Goal: Transaction & Acquisition: Obtain resource

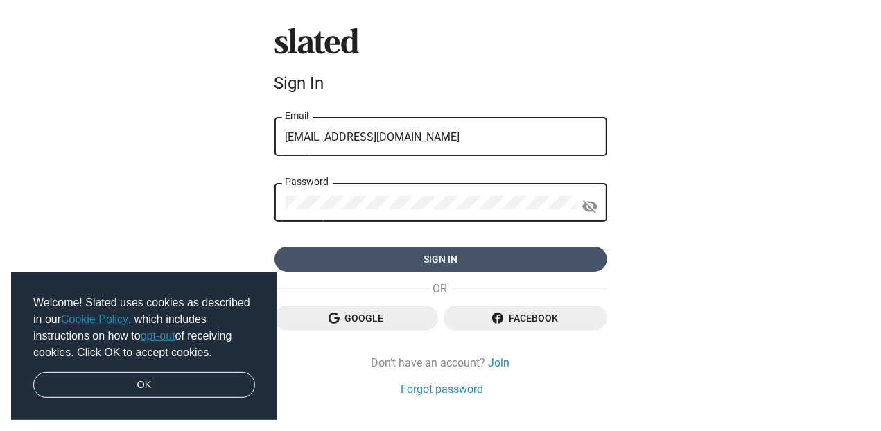
click at [433, 257] on span "Sign in" at bounding box center [441, 259] width 311 height 25
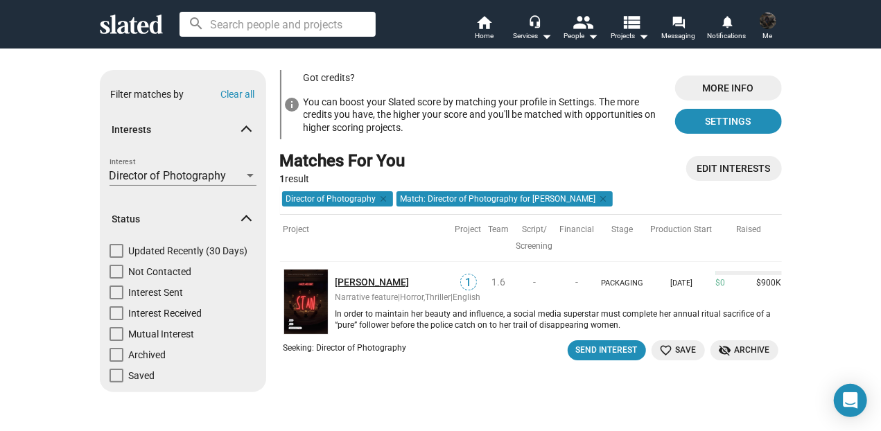
click at [337, 280] on link "[PERSON_NAME]" at bounding box center [394, 282] width 116 height 13
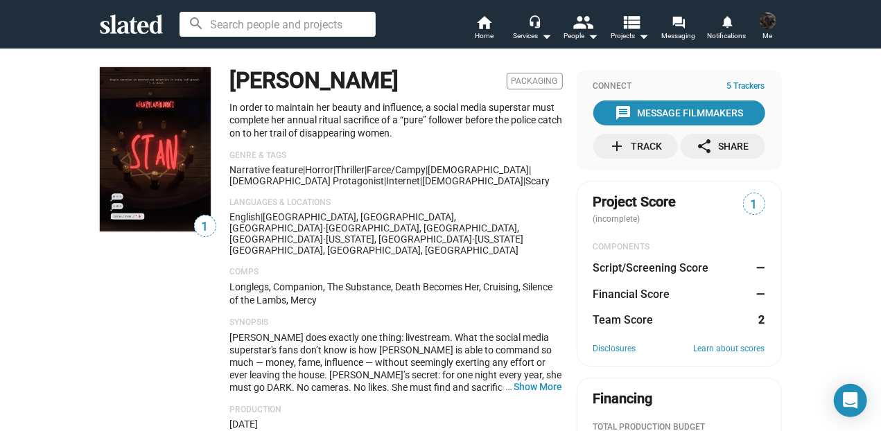
scroll to position [158, 0]
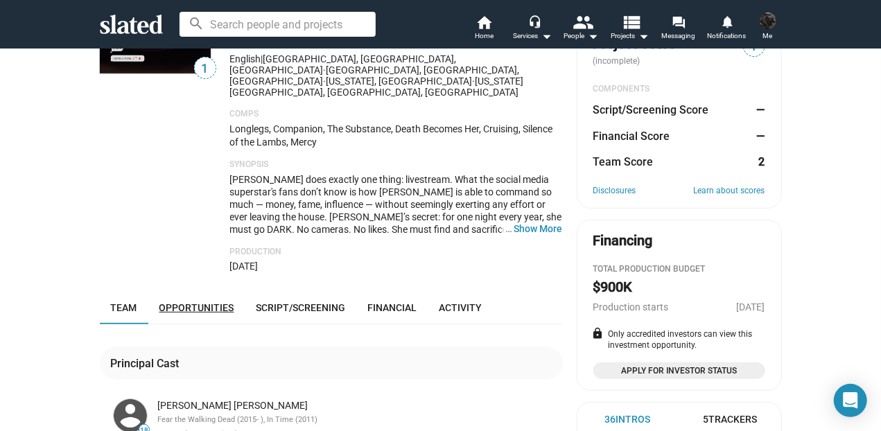
click at [192, 302] on span "Opportunities" at bounding box center [196, 307] width 75 height 11
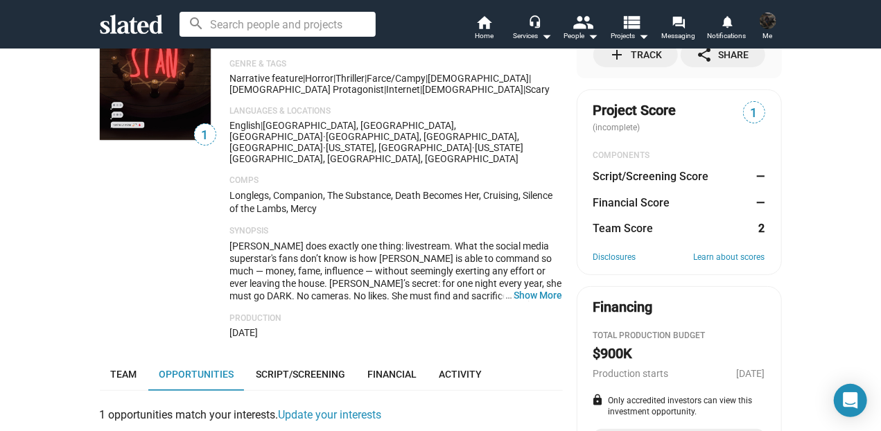
scroll to position [108, 0]
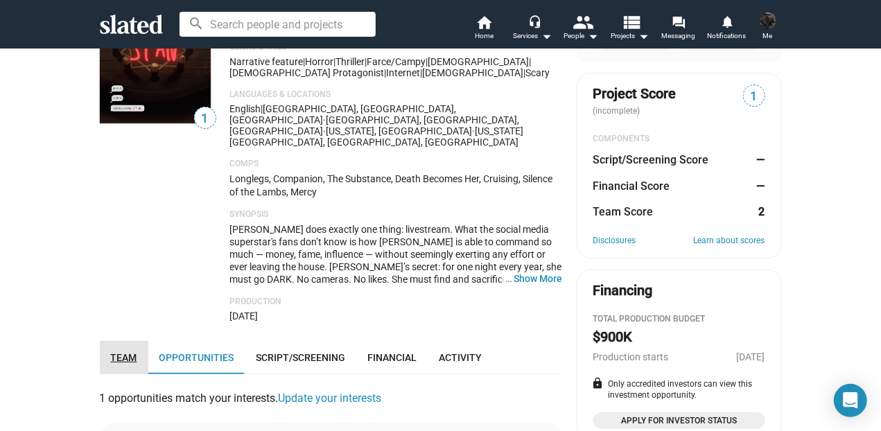
click at [117, 352] on span "Team" at bounding box center [124, 357] width 26 height 11
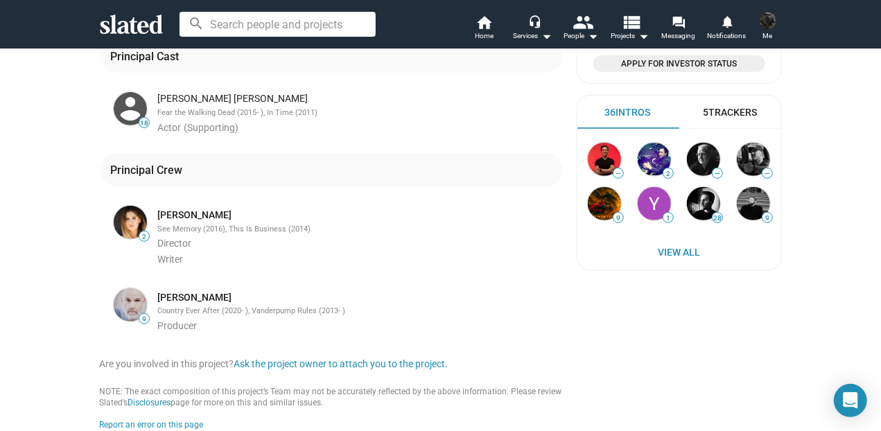
scroll to position [467, 0]
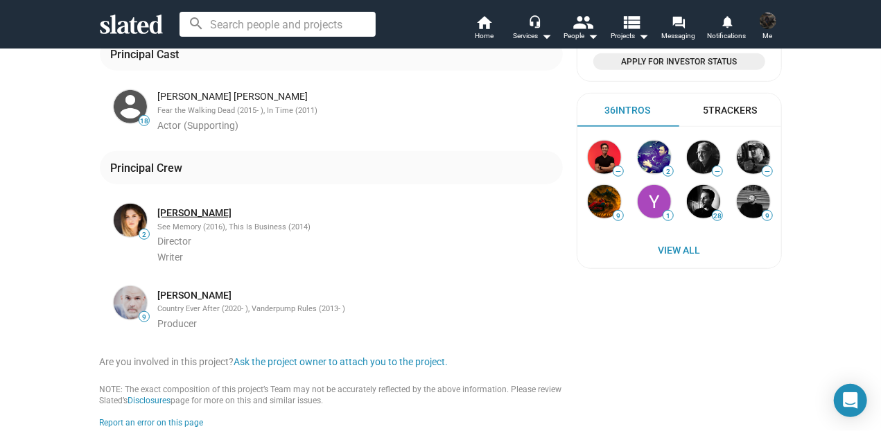
click at [182, 207] on link "[PERSON_NAME]" at bounding box center [195, 213] width 74 height 13
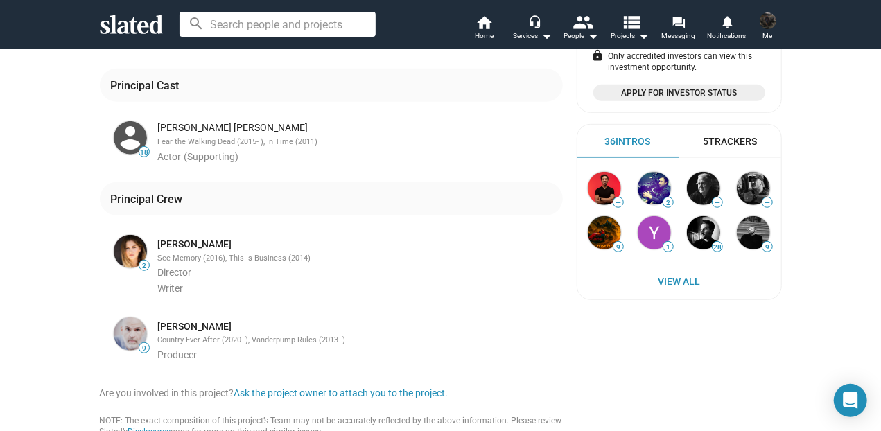
scroll to position [284, 0]
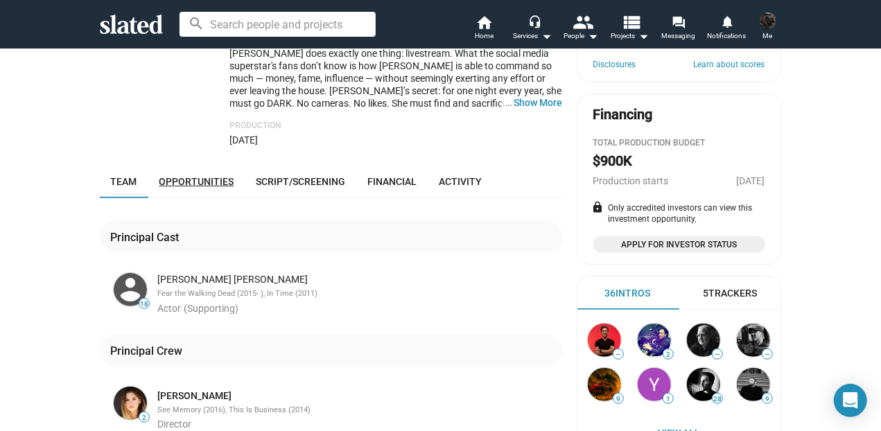
click at [187, 176] on span "Opportunities" at bounding box center [196, 181] width 75 height 11
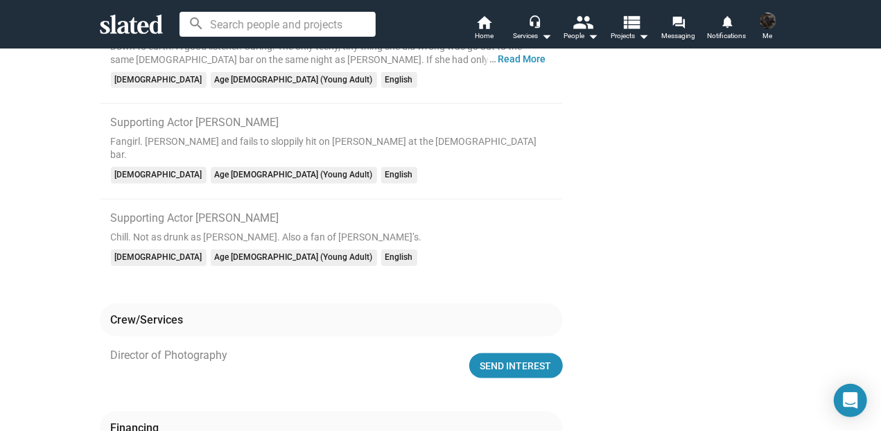
scroll to position [750, 0]
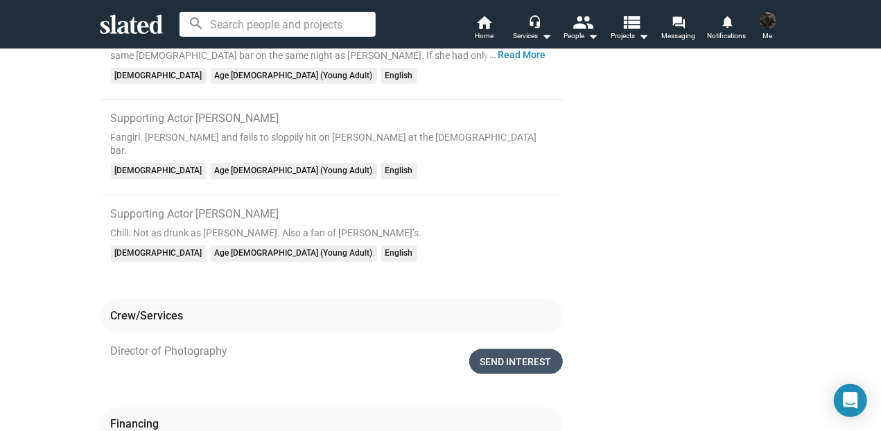
click at [525, 349] on div "Send Interest" at bounding box center [515, 361] width 71 height 25
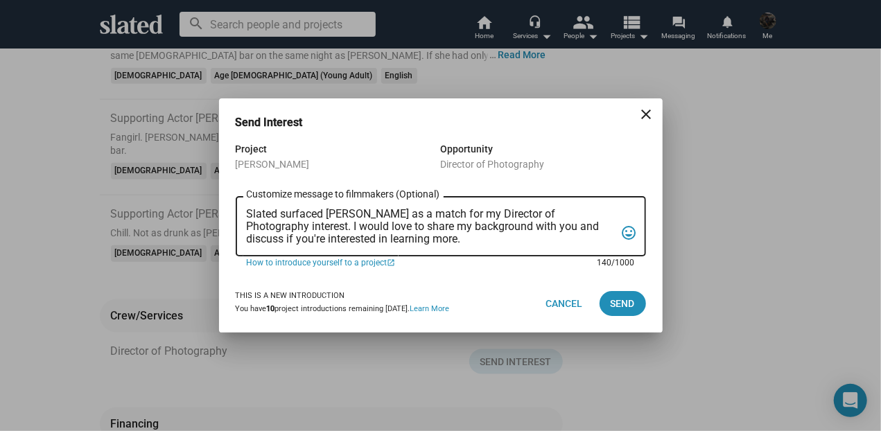
click at [250, 214] on textarea "Slated surfaced Stan as a match for my Director of Photography interest. I woul…" at bounding box center [431, 226] width 369 height 37
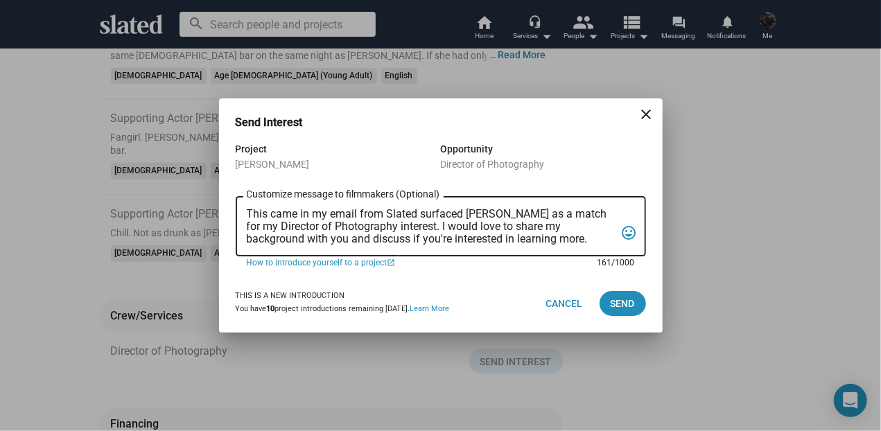
drag, startPoint x: 268, startPoint y: 214, endPoint x: 243, endPoint y: 214, distance: 25.0
click at [247, 214] on textarea "This came in my email from Slated surfaced Stan as a match for my Director of P…" at bounding box center [431, 226] width 369 height 37
drag, startPoint x: 454, startPoint y: 213, endPoint x: 521, endPoint y: 212, distance: 66.6
click at [521, 212] on textarea "Your movie came in my email from Slated surfaced Stan as a match for my Directo…" at bounding box center [431, 226] width 369 height 37
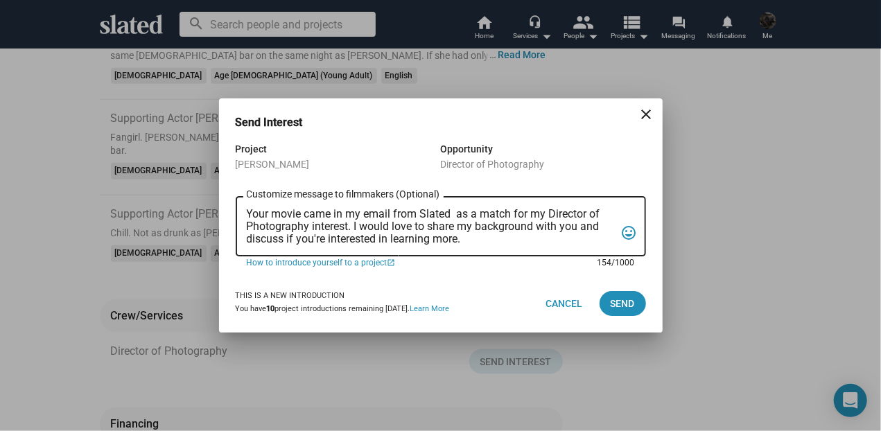
drag, startPoint x: 349, startPoint y: 228, endPoint x: 310, endPoint y: 229, distance: 38.8
click at [310, 229] on textarea "Your movie came in my email from Slated as a match for my Director of Photograp…" at bounding box center [431, 226] width 369 height 37
click at [354, 228] on textarea "Your movie came in my email from Slated as a match for my Director of Photograp…" at bounding box center [431, 226] width 369 height 37
click at [449, 227] on textarea "Your movie came in my email from Slated as a match for my Director of Photograp…" at bounding box center [431, 226] width 369 height 37
click at [468, 227] on textarea "Your movie came in my email from Slated as a match for my Director of Photograp…" at bounding box center [431, 226] width 369 height 37
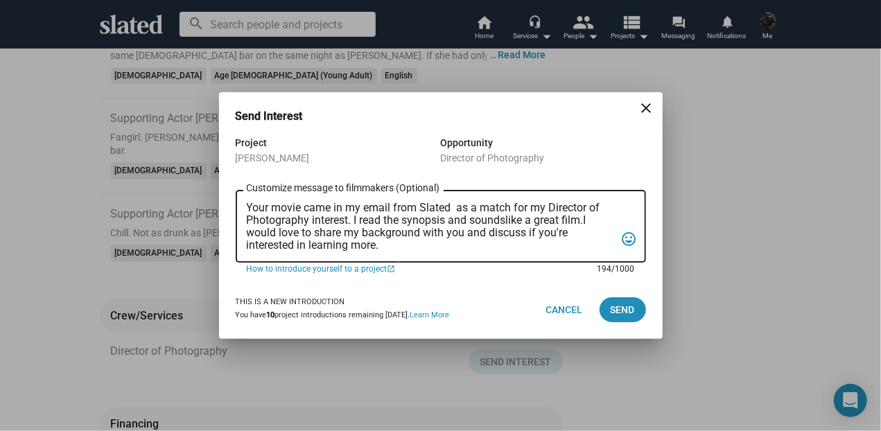
click at [507, 220] on textarea "Your movie came in my email from Slated as a match for my Director of Photograp…" at bounding box center [431, 227] width 369 height 50
click at [588, 223] on textarea "Your movie came in my email from Slated as a match for my Director of Photograp…" at bounding box center [431, 227] width 369 height 50
drag, startPoint x: 394, startPoint y: 247, endPoint x: 236, endPoint y: 202, distance: 164.6
click at [247, 202] on textarea "Your movie came in my email from Slated as a match for my Director of Photograp…" at bounding box center [431, 227] width 369 height 50
type textarea "Your movie came in my email from Slated as a match for my Director of Photograp…"
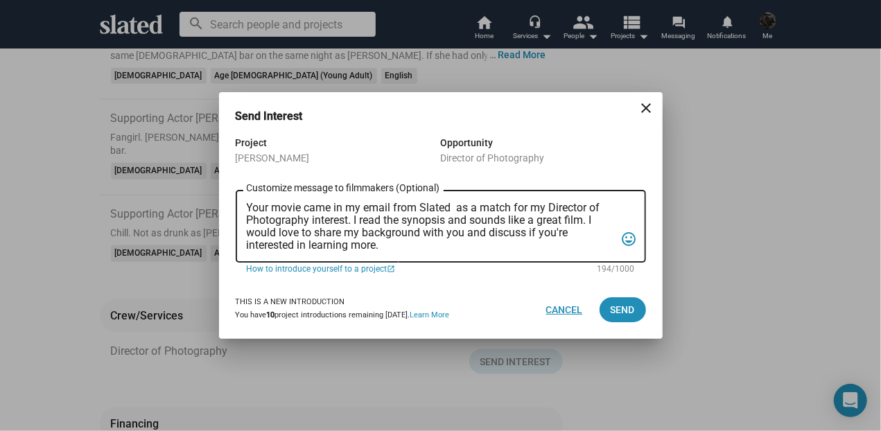
click at [562, 307] on span "Cancel" at bounding box center [564, 309] width 37 height 25
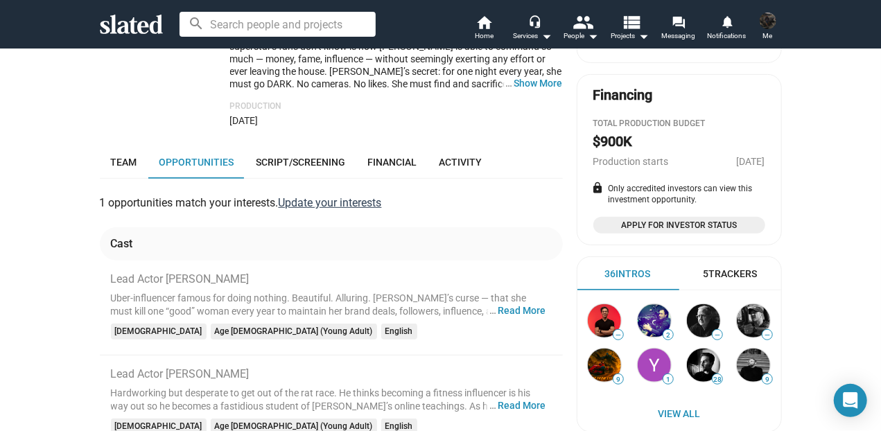
scroll to position [301, 0]
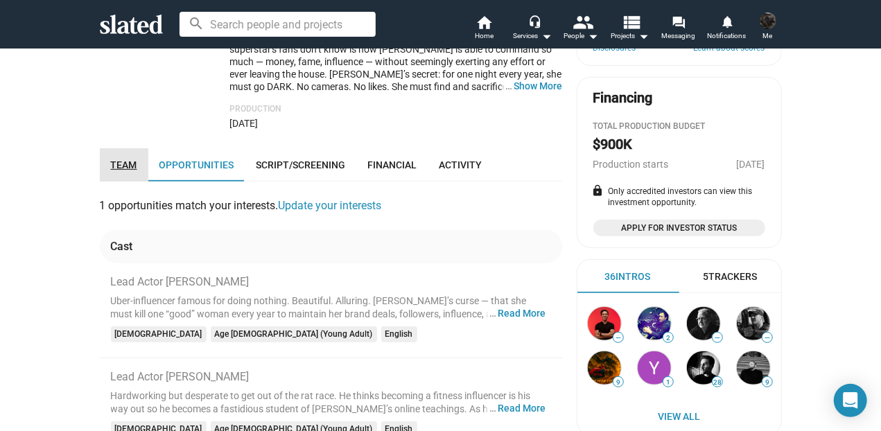
click at [126, 159] on span "Team" at bounding box center [124, 164] width 26 height 11
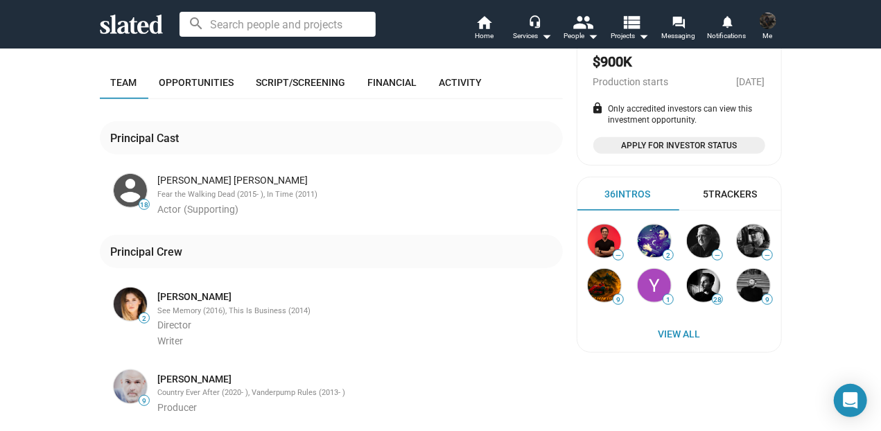
scroll to position [384, 0]
click at [175, 290] on link "[PERSON_NAME]" at bounding box center [195, 296] width 74 height 13
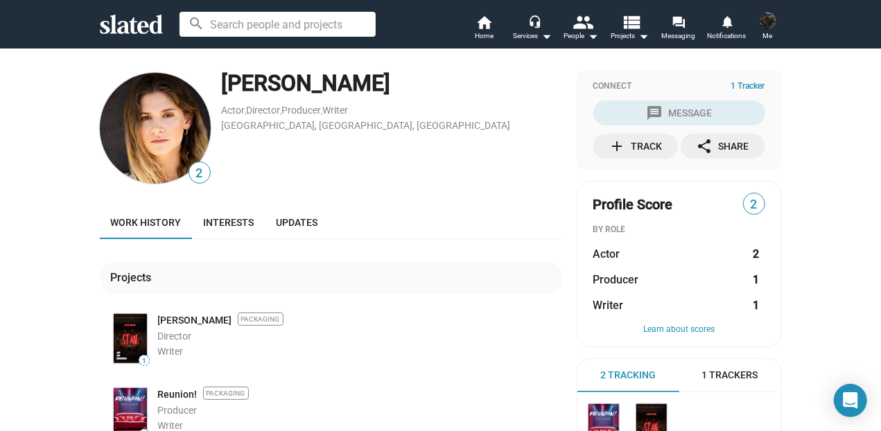
scroll to position [83, 0]
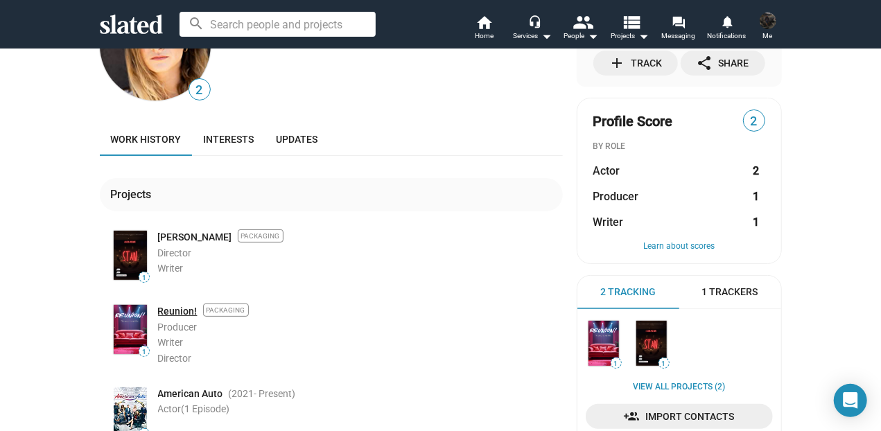
click at [168, 308] on link "Reunion!" at bounding box center [178, 311] width 40 height 13
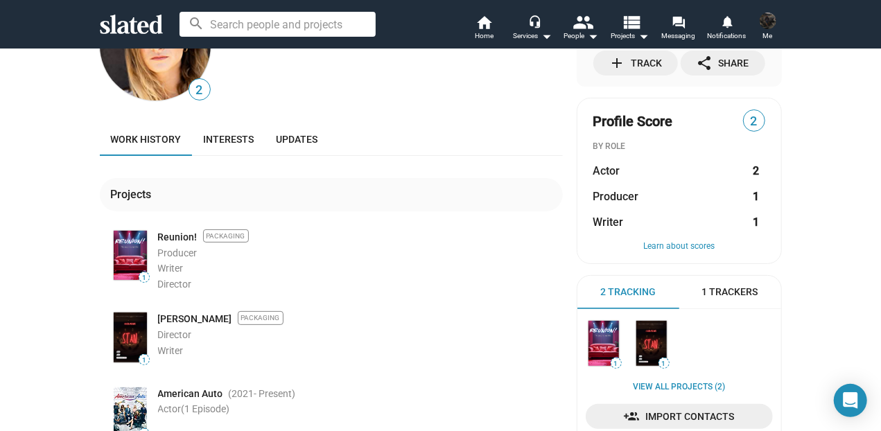
scroll to position [125, 0]
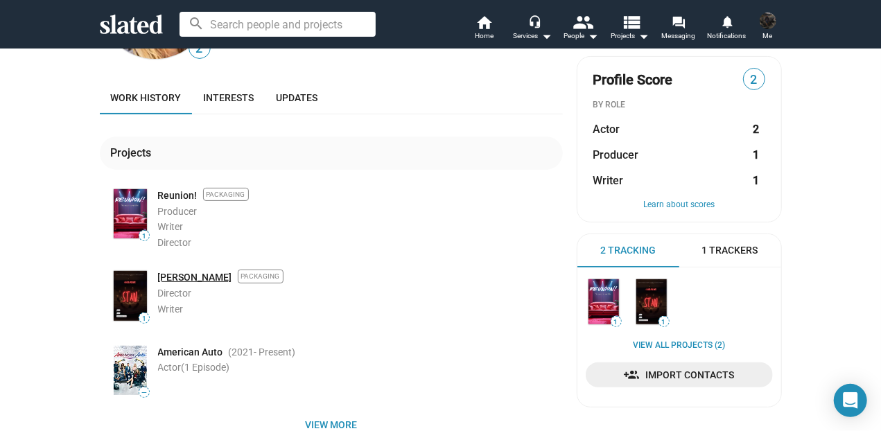
click at [164, 274] on link "[PERSON_NAME]" at bounding box center [195, 277] width 74 height 13
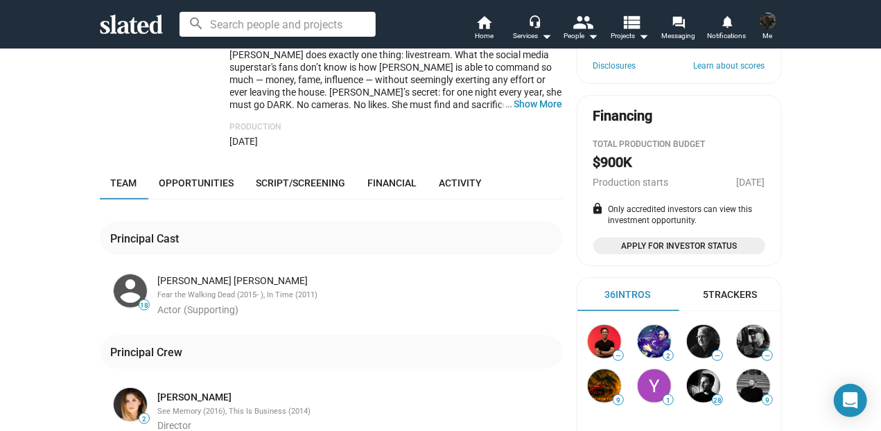
scroll to position [268, 0]
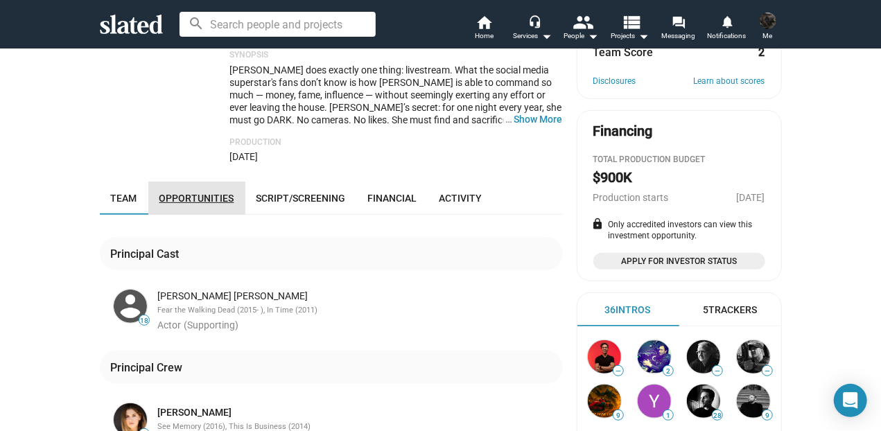
click at [195, 193] on span "Opportunities" at bounding box center [196, 198] width 75 height 11
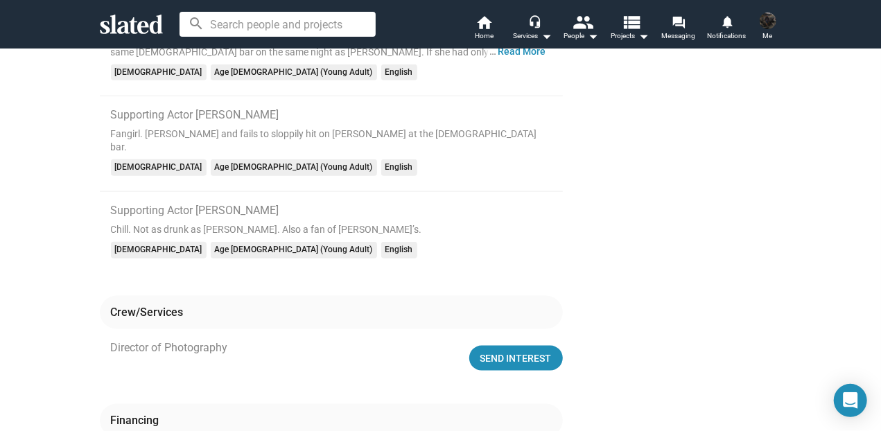
scroll to position [833, 0]
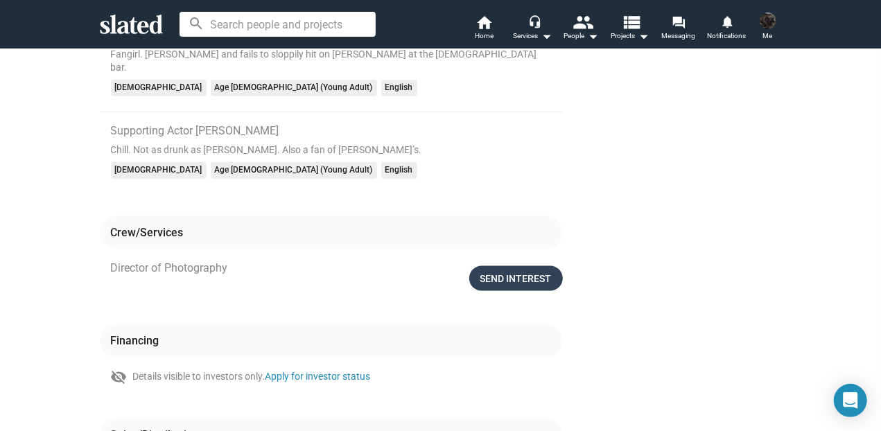
click at [492, 266] on div "Send Interest" at bounding box center [515, 278] width 71 height 25
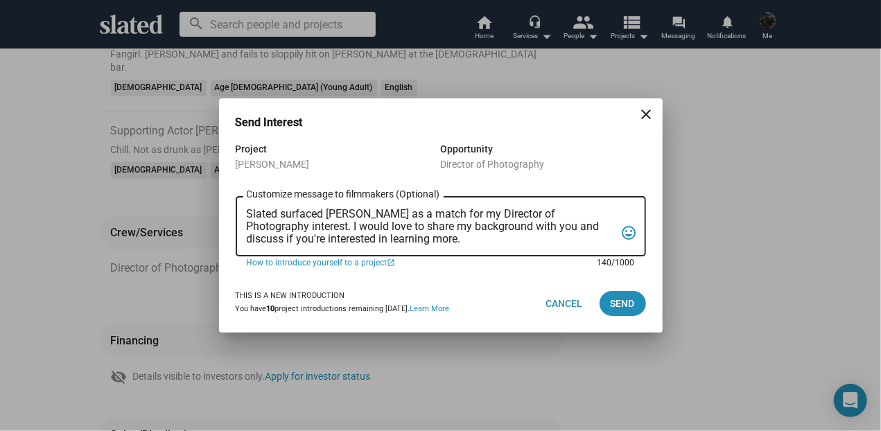
drag, startPoint x: 405, startPoint y: 238, endPoint x: 224, endPoint y: 182, distance: 189.2
click at [247, 208] on textarea "Slated surfaced [PERSON_NAME] as a match for my Director of Photography interes…" at bounding box center [431, 226] width 369 height 37
paste textarea "Your movie came in my email from Slated as a match for my Director of Photograp…"
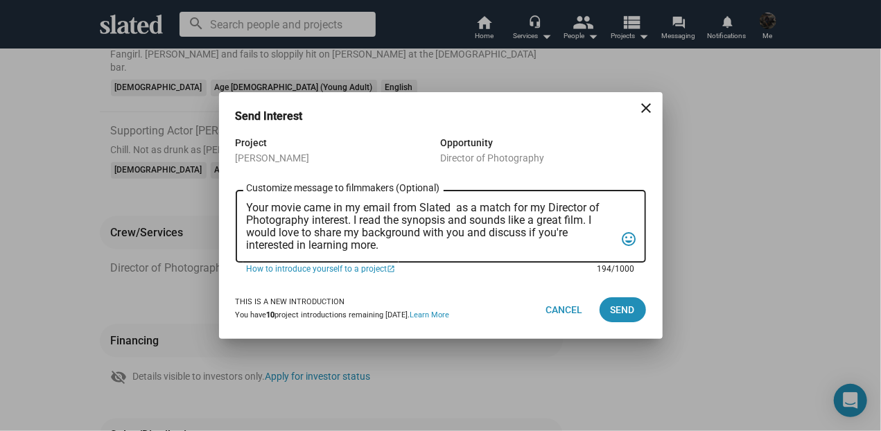
scroll to position [0, 0]
click at [457, 207] on textarea "Your movie came in my email from Slated as a match for my Director of Photograp…" at bounding box center [431, 227] width 369 height 50
click at [591, 223] on textarea "Your movie came in my email from Slated as a match for my Director of Photograp…" at bounding box center [431, 227] width 369 height 50
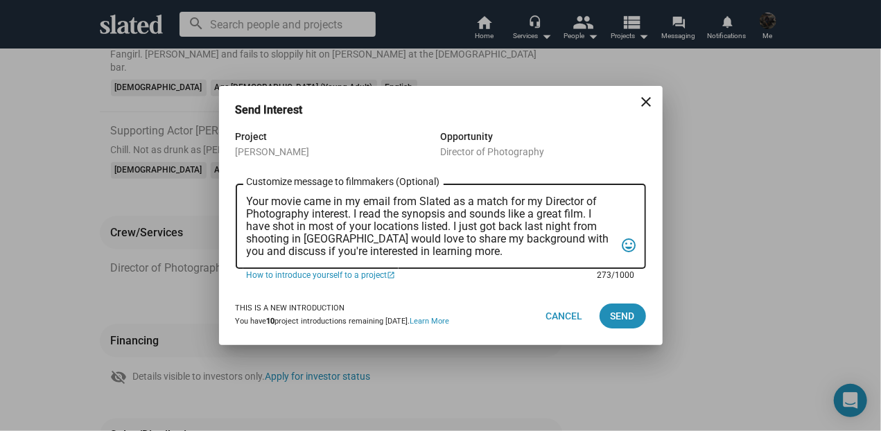
click at [293, 241] on textarea "Your movie came in my email from Slated as a match for my Director of Photograp…" at bounding box center [431, 226] width 369 height 62
click at [363, 238] on textarea "Your movie came in my email from Slated as a match for my Director of Photograp…" at bounding box center [431, 226] width 369 height 62
click at [393, 240] on textarea "Your movie came in my email from Slated as a match for my Director of Photograp…" at bounding box center [431, 226] width 369 height 62
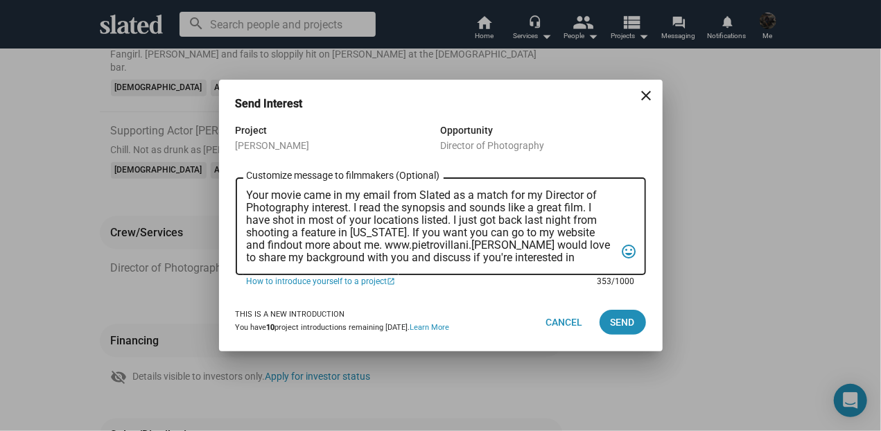
click at [267, 246] on textarea "Your movie came in my email from Slated as a match for my Director of Photograp…" at bounding box center [431, 226] width 369 height 75
click at [481, 245] on textarea "Your movie came in my email from Slated as a match for my Director of Photograp…" at bounding box center [431, 226] width 369 height 75
click at [476, 245] on textarea "Your movie came in my email from Slated as a match for my Director of Photograp…" at bounding box center [431, 226] width 369 height 75
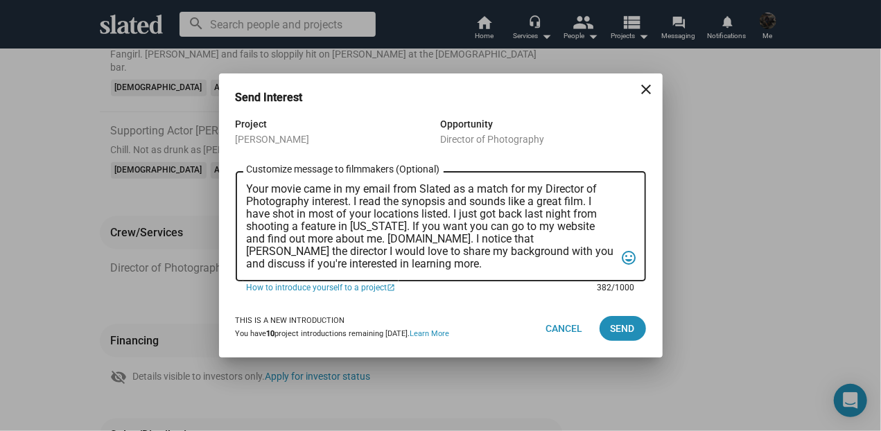
click at [487, 240] on textarea "Your movie came in my email from Slated as a match for my Director of Photograp…" at bounding box center [431, 226] width 369 height 87
drag, startPoint x: 288, startPoint y: 252, endPoint x: 554, endPoint y: 270, distance: 266.1
click at [554, 270] on textarea "Your movie came in my email from Slated as a match for my Director of Photograp…" at bounding box center [431, 226] width 369 height 87
drag, startPoint x: 591, startPoint y: 268, endPoint x: 284, endPoint y: 249, distance: 307.7
click at [284, 249] on textarea "Your movie came in my email from Slated as a match for my Director of Photograp…" at bounding box center [431, 226] width 369 height 87
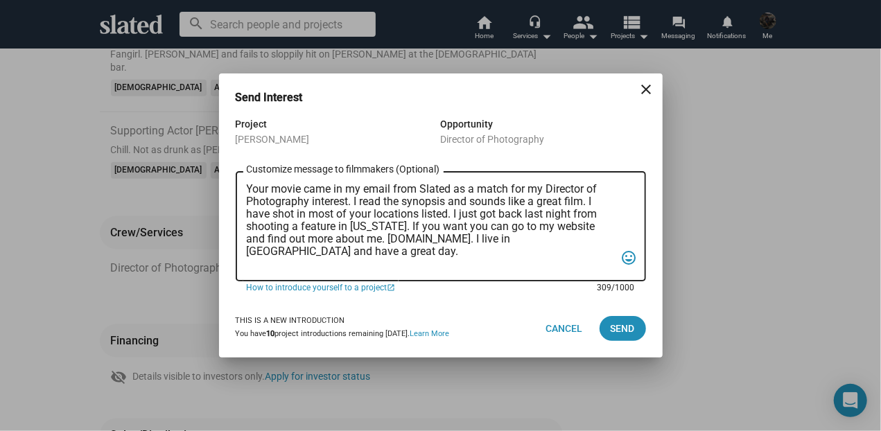
click at [545, 239] on textarea "Your movie came in my email from Slated as a match for my Director of Photograp…" at bounding box center [431, 226] width 369 height 87
type textarea "Your movie came in my email from Slated as a match for my Director of Photograp…"
click at [338, 292] on link "How to introduce yourself to a project open_in_new" at bounding box center [417, 287] width 341 height 12
click at [626, 327] on span "Send" at bounding box center [623, 328] width 24 height 25
